Goal: Navigation & Orientation: Find specific page/section

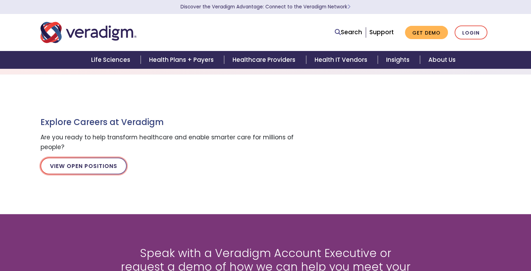
drag, startPoint x: 0, startPoint y: 0, endPoint x: 112, endPoint y: 158, distance: 193.5
click at [112, 158] on link "View Open Positions" at bounding box center [84, 166] width 86 height 17
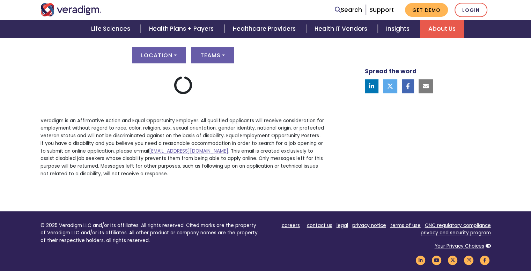
scroll to position [380, 0]
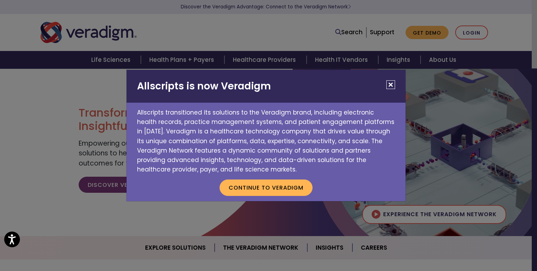
click at [388, 83] on button "Close" at bounding box center [390, 84] width 9 height 9
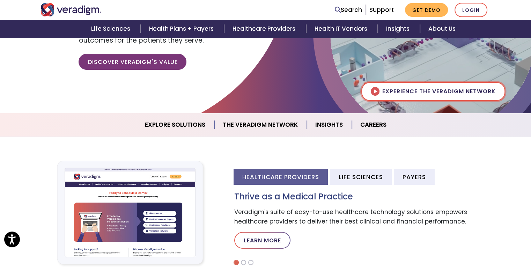
scroll to position [124, 0]
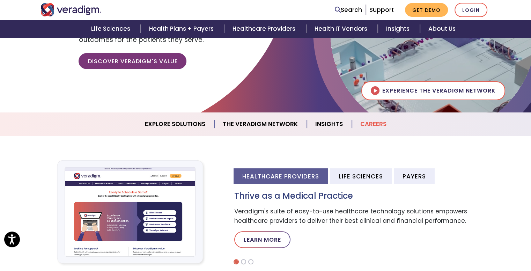
click at [369, 127] on link "Careers" at bounding box center [373, 124] width 43 height 18
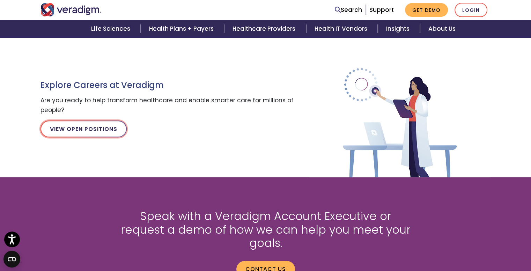
click at [106, 125] on link "View Open Positions" at bounding box center [84, 129] width 86 height 17
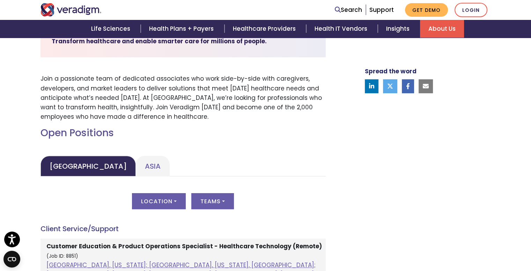
scroll to position [234, 0]
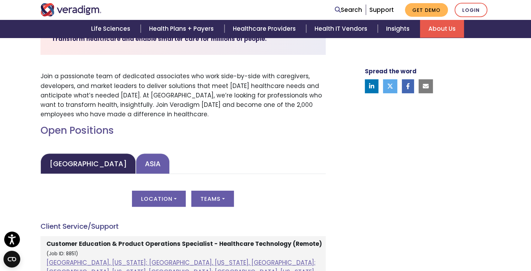
click at [136, 161] on link "Asia" at bounding box center [153, 163] width 34 height 21
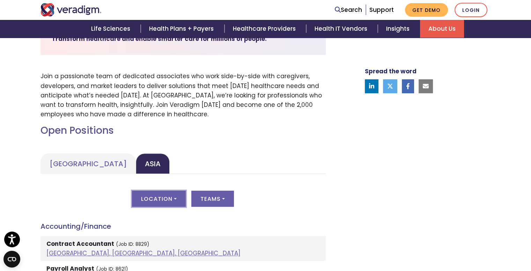
click at [155, 200] on button "Location" at bounding box center [159, 199] width 54 height 16
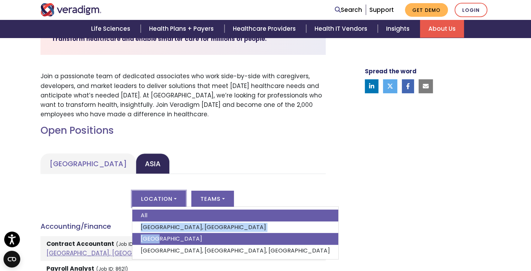
drag, startPoint x: 163, startPoint y: 220, endPoint x: 163, endPoint y: 235, distance: 15.4
click at [163, 235] on div "All [GEOGRAPHIC_DATA], [GEOGRAPHIC_DATA] [GEOGRAPHIC_DATA] [GEOGRAPHIC_DATA], […" at bounding box center [235, 232] width 207 height 53
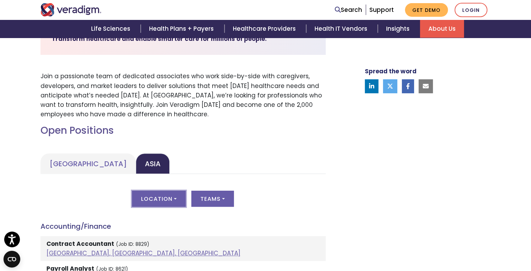
click at [175, 199] on button "Location" at bounding box center [159, 199] width 54 height 16
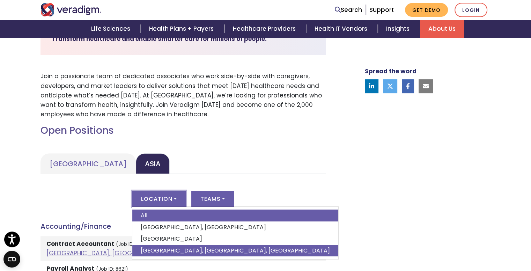
click at [176, 248] on link "[GEOGRAPHIC_DATA], [GEOGRAPHIC_DATA], [GEOGRAPHIC_DATA]" at bounding box center [235, 251] width 206 height 12
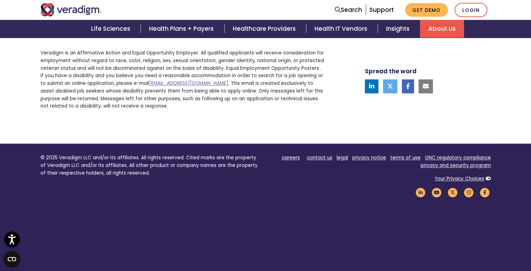
scroll to position [943, 0]
